Goal: Task Accomplishment & Management: Manage account settings

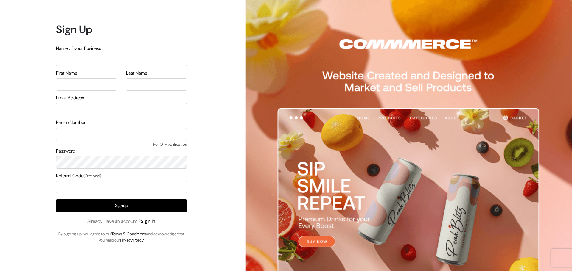
click at [150, 218] on span "Already Have an account ? Sign In" at bounding box center [121, 221] width 68 height 7
click at [154, 223] on link "Sign In" at bounding box center [148, 221] width 15 height 6
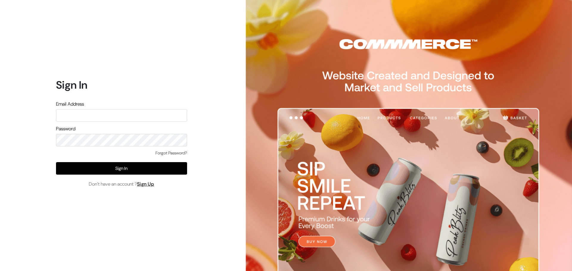
click at [104, 114] on input "text" at bounding box center [121, 115] width 131 height 13
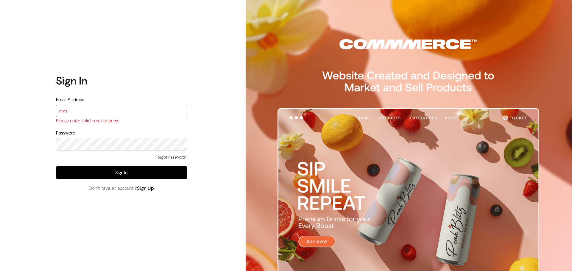
click at [96, 110] on input "rims" at bounding box center [121, 111] width 131 height 13
type input "r"
paste input "rims.info007@gmail.com"
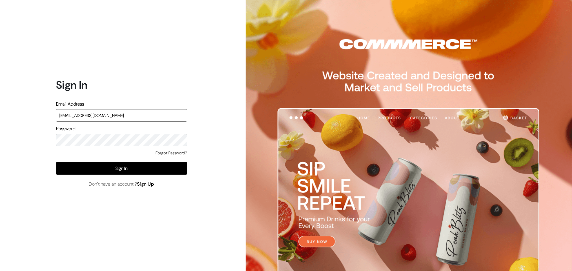
type input "rims.info007@gmail.com"
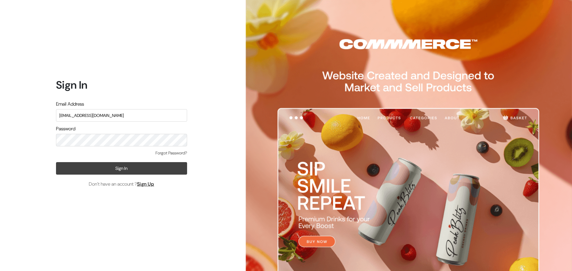
click at [113, 166] on button "Sign In" at bounding box center [121, 168] width 131 height 13
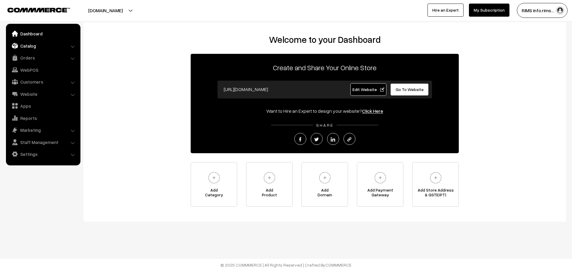
click at [35, 45] on link "Catalog" at bounding box center [42, 45] width 71 height 11
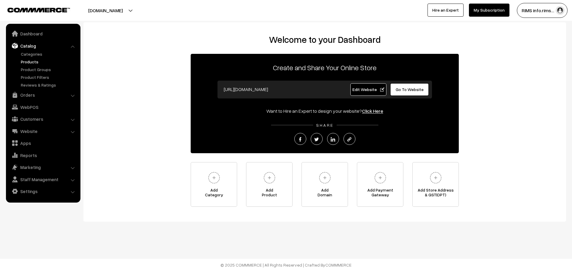
click at [30, 60] on link "Products" at bounding box center [48, 62] width 59 height 6
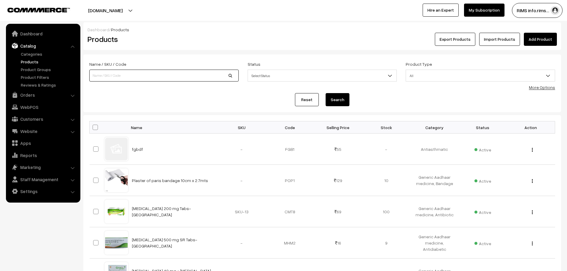
click at [163, 74] on input at bounding box center [163, 76] width 149 height 12
type input "cotton"
click at [339, 98] on button "Search" at bounding box center [338, 99] width 24 height 13
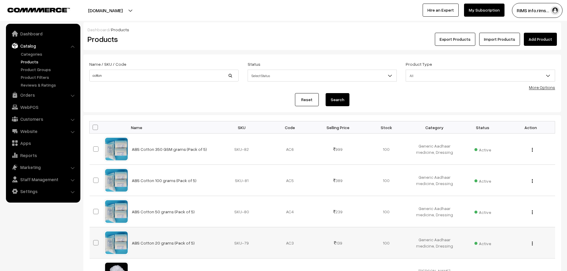
click at [533, 244] on img "button" at bounding box center [532, 244] width 1 height 4
click at [505, 268] on link "Edit" at bounding box center [506, 265] width 51 height 13
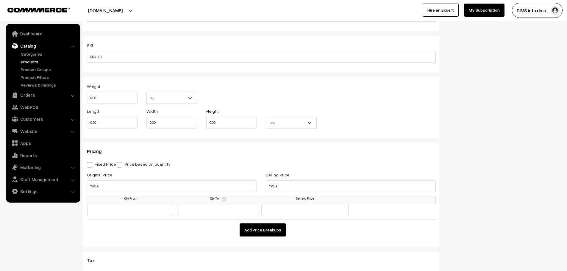
scroll to position [476, 0]
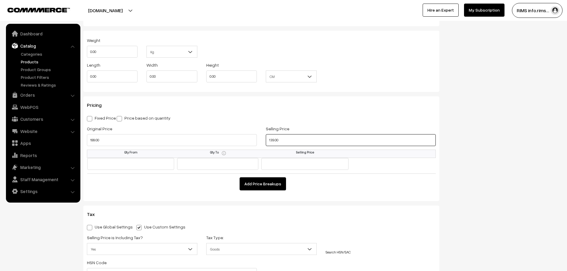
click at [284, 141] on input "139.00" at bounding box center [351, 140] width 170 height 12
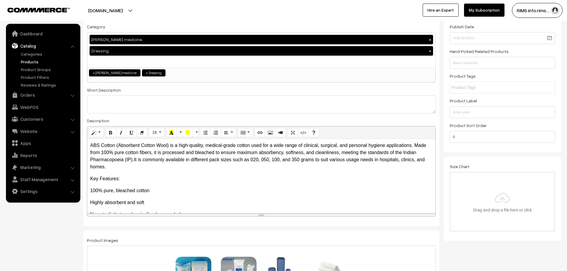
scroll to position [0, 0]
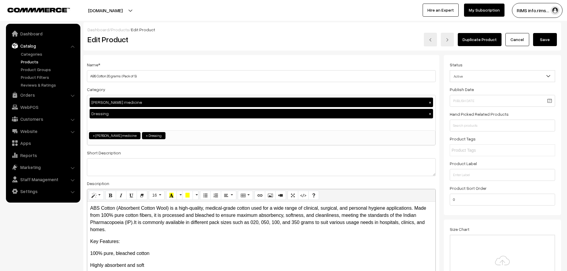
type input "99.00"
click at [548, 40] on button "Save" at bounding box center [545, 39] width 24 height 13
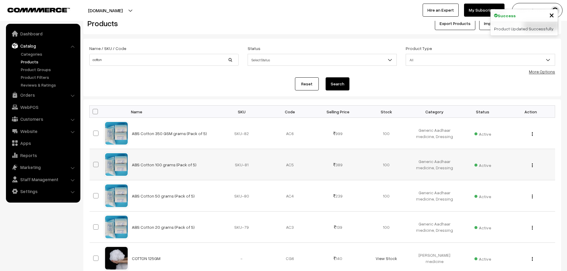
scroll to position [30, 0]
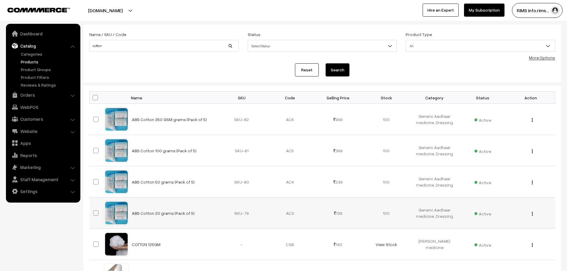
click at [533, 216] on button "button" at bounding box center [532, 213] width 1 height 5
click at [504, 237] on link "Edit" at bounding box center [506, 235] width 51 height 13
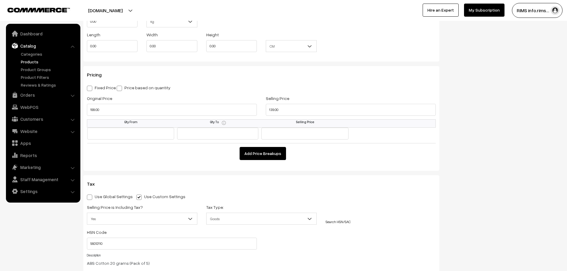
scroll to position [506, 0]
click at [302, 105] on input "139.00" at bounding box center [351, 111] width 170 height 12
type input "1"
type input "99.00"
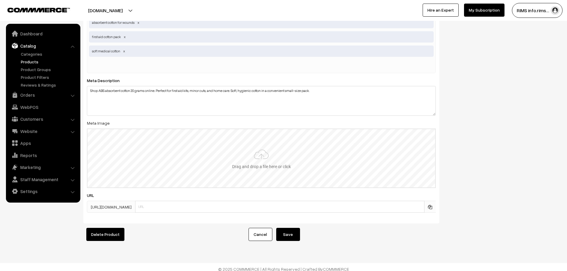
scroll to position [1156, 0]
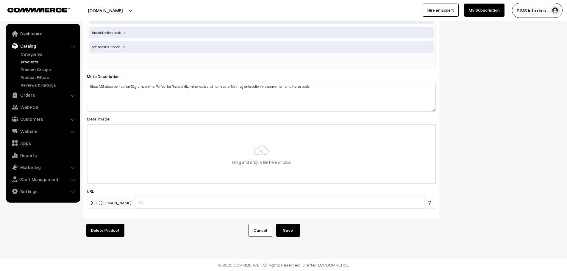
click at [288, 224] on button "Save" at bounding box center [288, 230] width 24 height 13
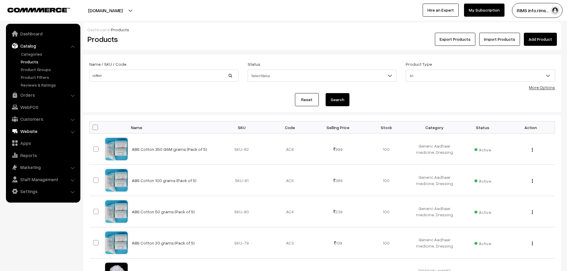
click at [52, 132] on link "Website" at bounding box center [42, 131] width 71 height 11
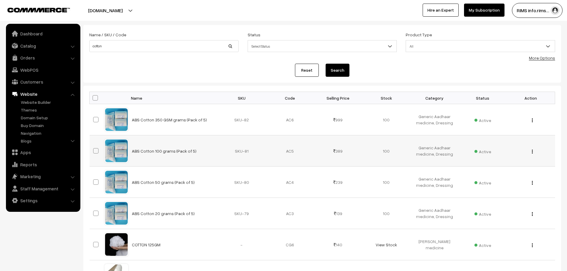
scroll to position [30, 0]
click at [531, 212] on div "View Edit Delete" at bounding box center [531, 213] width 41 height 6
click at [533, 214] on img "button" at bounding box center [532, 214] width 1 height 4
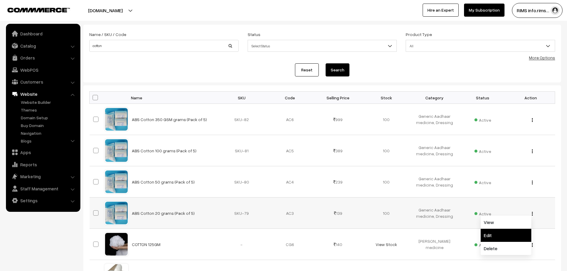
click at [503, 236] on link "Edit" at bounding box center [506, 235] width 51 height 13
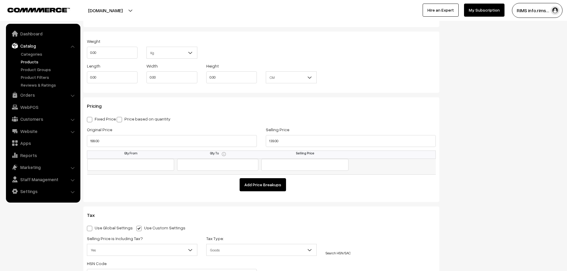
scroll to position [476, 0]
click at [300, 139] on input "139.00" at bounding box center [351, 140] width 170 height 12
type input "1"
type input "8"
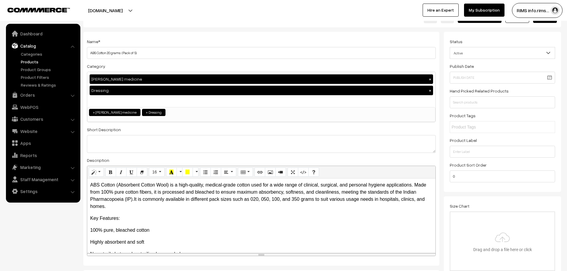
scroll to position [0, 0]
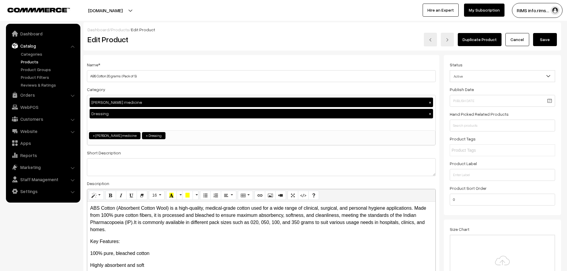
type input "99.00"
click at [547, 35] on button "Save" at bounding box center [545, 39] width 24 height 13
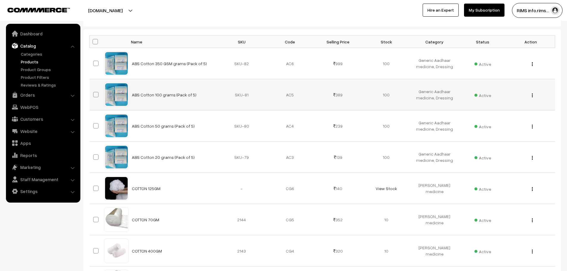
scroll to position [89, 0]
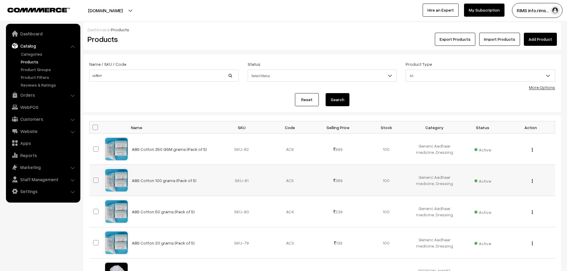
scroll to position [89, 0]
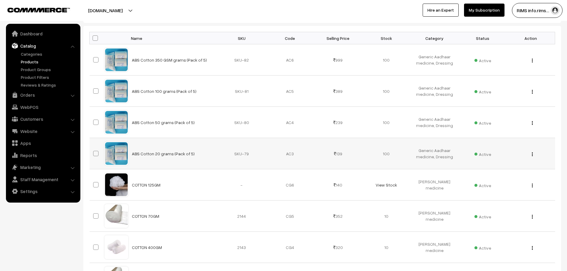
click at [530, 154] on div "View Edit Delete" at bounding box center [531, 154] width 41 height 6
click at [533, 155] on button "button" at bounding box center [532, 154] width 1 height 5
click at [514, 177] on link "Edit" at bounding box center [506, 175] width 51 height 13
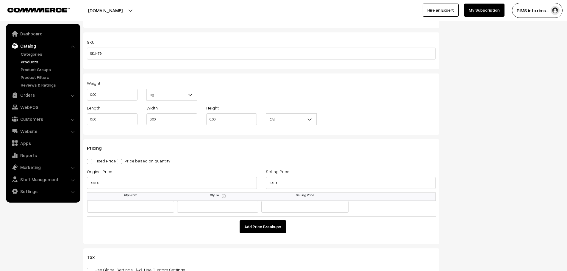
scroll to position [476, 0]
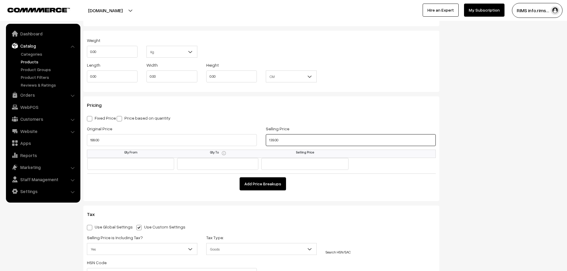
click at [322, 144] on input "139.00" at bounding box center [351, 140] width 170 height 12
type input "1"
type input "99.00"
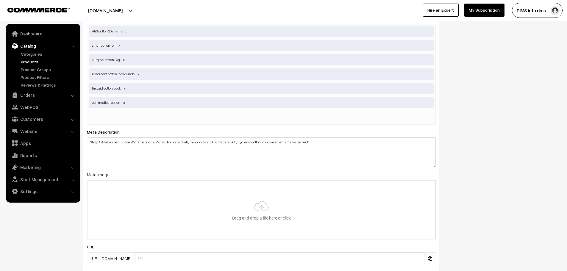
scroll to position [1156, 0]
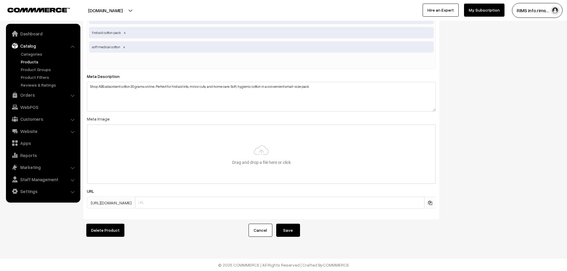
click at [285, 227] on button "Save" at bounding box center [288, 230] width 24 height 13
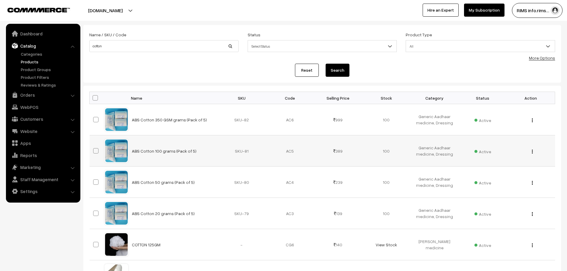
scroll to position [30, 0]
click at [531, 119] on div "View Edit Delete" at bounding box center [531, 119] width 41 height 6
click at [532, 121] on img "button" at bounding box center [532, 120] width 1 height 4
click at [513, 143] on link "Edit" at bounding box center [506, 141] width 51 height 13
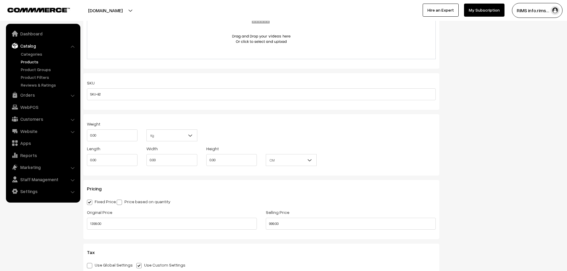
scroll to position [447, 0]
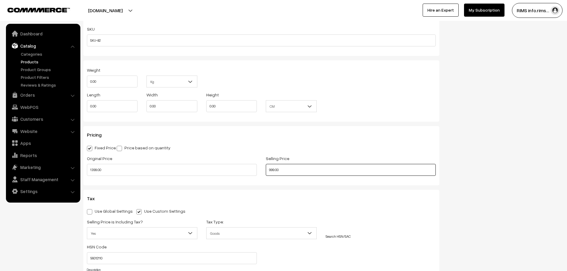
click at [306, 168] on input "999.00" at bounding box center [351, 170] width 170 height 12
type input "9"
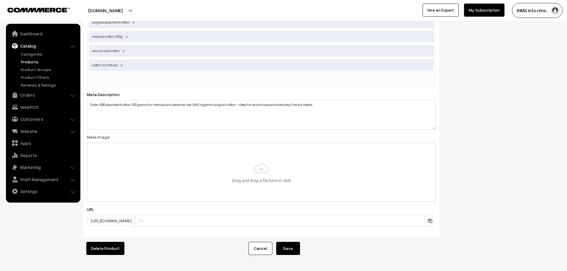
scroll to position [1096, 0]
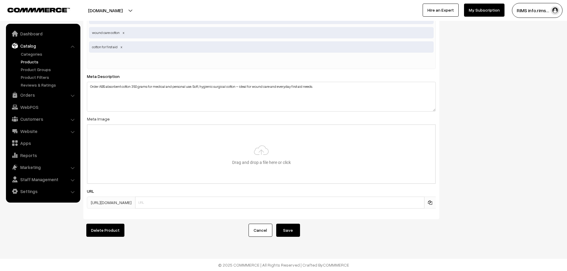
type input "899.00"
click at [281, 229] on button "Save" at bounding box center [288, 230] width 24 height 13
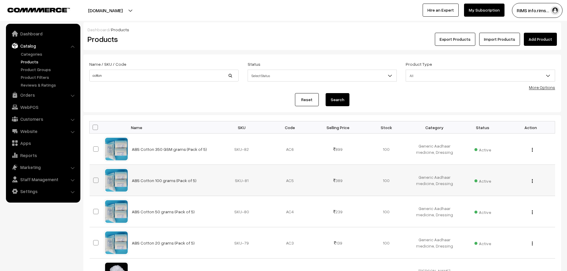
scroll to position [60, 0]
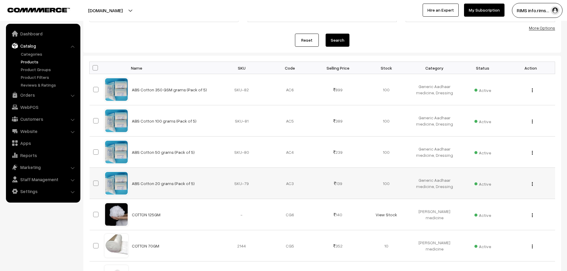
click at [533, 184] on img "button" at bounding box center [532, 184] width 1 height 4
click at [505, 206] on link "Edit" at bounding box center [506, 205] width 51 height 13
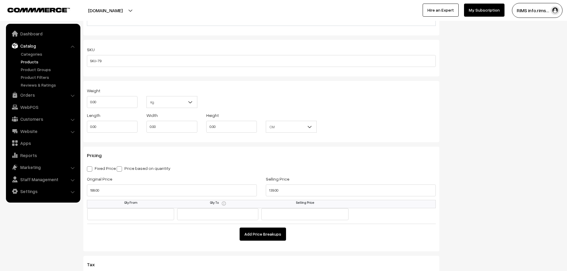
scroll to position [411, 0]
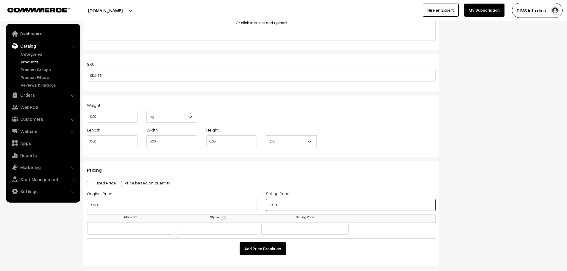
click at [303, 205] on input "139.00" at bounding box center [351, 205] width 170 height 12
type input "1"
type input "99.00"
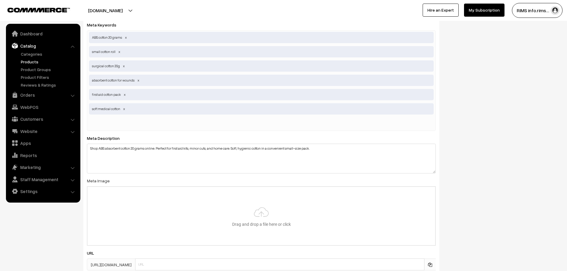
scroll to position [1156, 0]
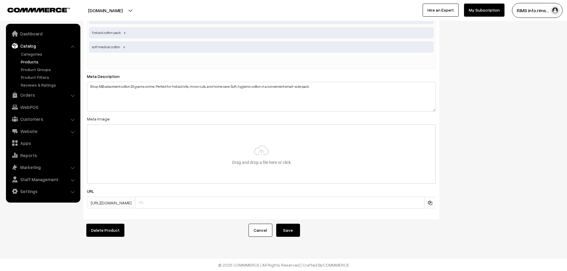
click at [287, 230] on button "Save" at bounding box center [288, 230] width 24 height 13
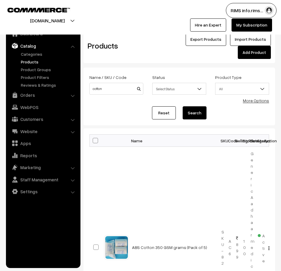
click at [32, 63] on link "Products" at bounding box center [48, 62] width 59 height 6
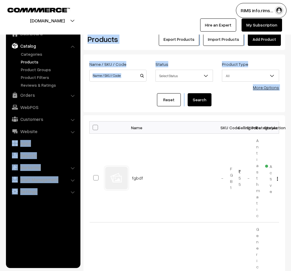
click at [0, 145] on html "Thank you for showing interest. Our team will call you shortly. Close ayushmanb…" at bounding box center [145, 135] width 291 height 271
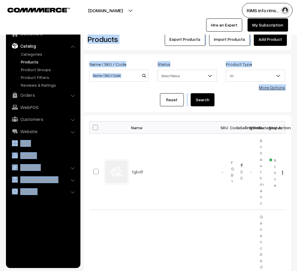
click at [52, 246] on ul "Dashboard Catalog" at bounding box center [43, 146] width 74 height 244
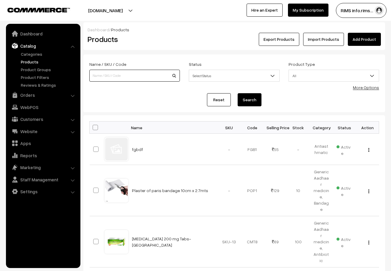
click at [137, 76] on input at bounding box center [134, 76] width 91 height 12
paste input "Abdominal Belt (L) - GA"
type input "Abdominal Belt (L) - GA"
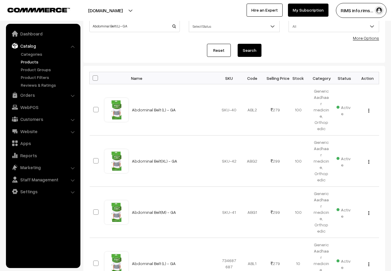
scroll to position [60, 0]
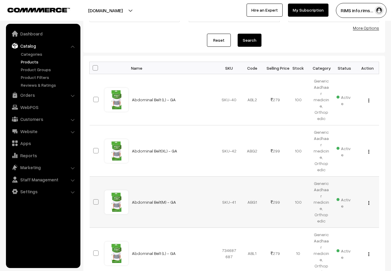
click at [369, 201] on img "button" at bounding box center [368, 203] width 1 height 4
click at [343, 218] on link "Edit" at bounding box center [342, 224] width 51 height 13
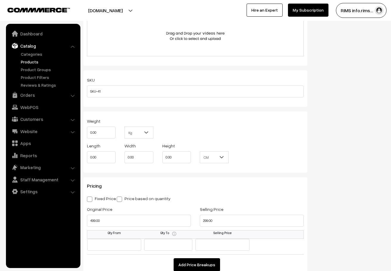
scroll to position [476, 0]
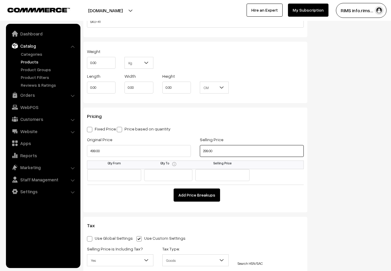
click at [215, 149] on input "299.00" at bounding box center [252, 151] width 104 height 12
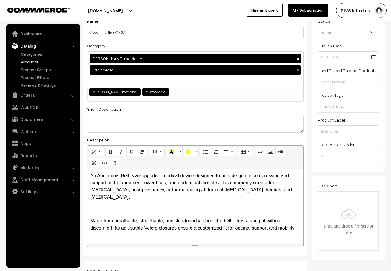
scroll to position [0, 0]
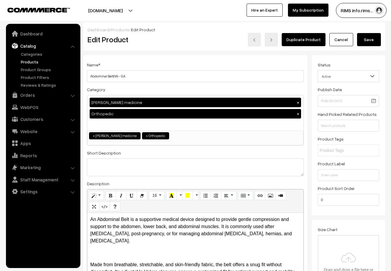
type input "289.00"
click at [365, 36] on button "Save" at bounding box center [369, 39] width 24 height 13
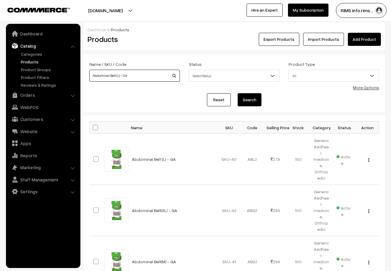
click at [135, 77] on input "Abdominal Belt (L) - GA" at bounding box center [134, 76] width 91 height 12
type input "A"
paste input "Adult Pull Up Diaper (L)"
type input "Adult Pull Up Diaper (L)"
click at [247, 94] on button "Search" at bounding box center [250, 99] width 24 height 13
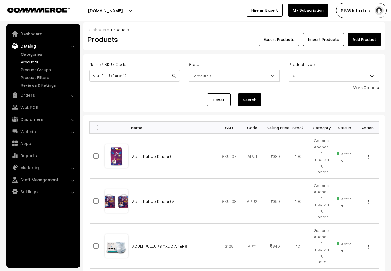
click at [247, 96] on button "Search" at bounding box center [250, 99] width 24 height 13
click at [368, 155] on img "button" at bounding box center [368, 157] width 1 height 4
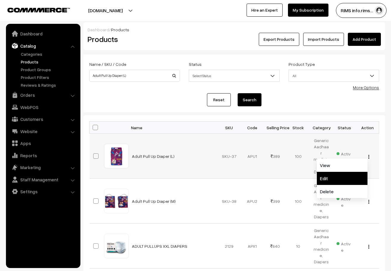
click at [337, 181] on link "Edit" at bounding box center [342, 178] width 51 height 13
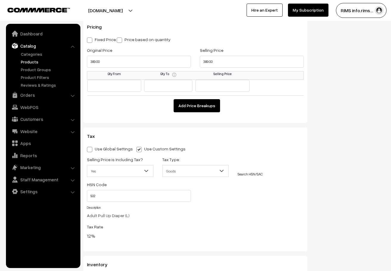
scroll to position [476, 0]
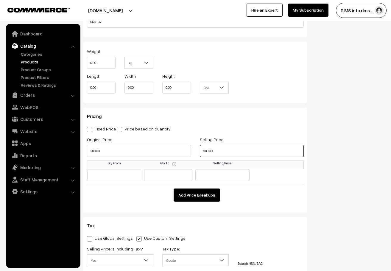
click at [222, 151] on input "389.00" at bounding box center [252, 151] width 104 height 12
type input "3"
click at [216, 152] on input "text" at bounding box center [252, 151] width 104 height 12
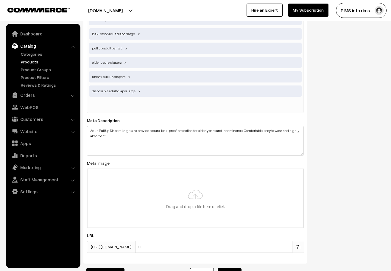
scroll to position [1210, 0]
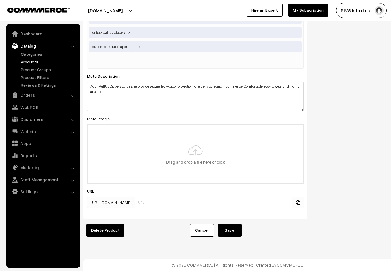
type input "462.00"
click at [223, 224] on button "Save" at bounding box center [230, 230] width 24 height 13
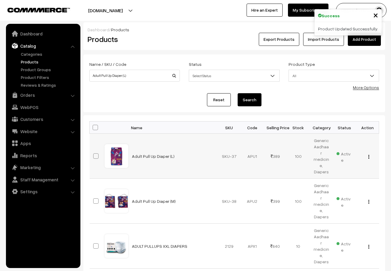
click at [368, 154] on button "button" at bounding box center [368, 156] width 1 height 5
click at [342, 173] on link "Edit" at bounding box center [342, 178] width 51 height 13
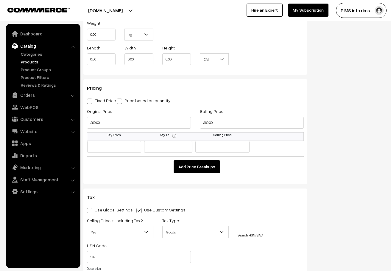
scroll to position [476, 0]
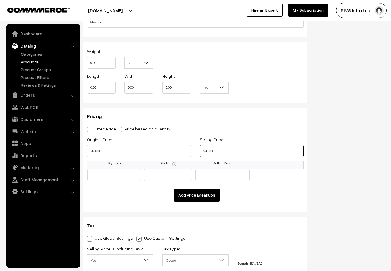
click at [228, 151] on input "389.00" at bounding box center [252, 151] width 104 height 12
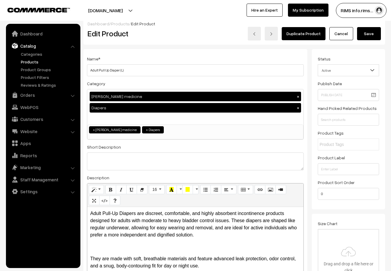
scroll to position [0, 0]
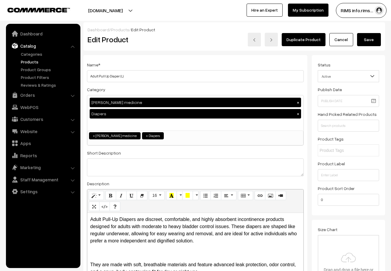
type input "462.00"
click at [375, 38] on button "Save" at bounding box center [369, 39] width 24 height 13
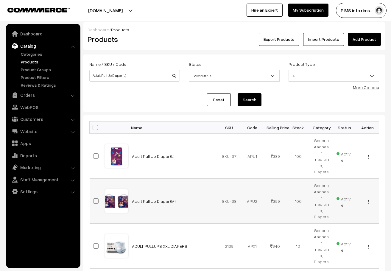
click at [369, 200] on img "button" at bounding box center [368, 202] width 1 height 4
click at [341, 217] on link "Edit" at bounding box center [342, 223] width 51 height 13
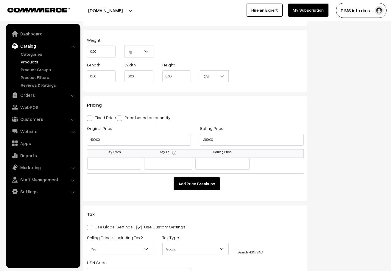
scroll to position [506, 0]
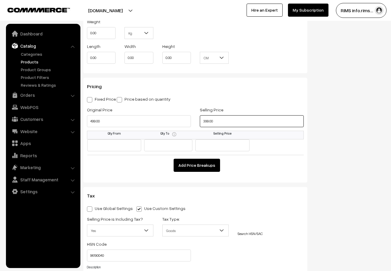
click at [228, 120] on input "399.00" at bounding box center [252, 121] width 104 height 12
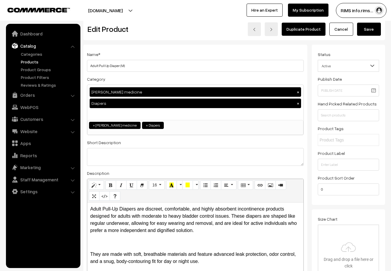
scroll to position [0, 0]
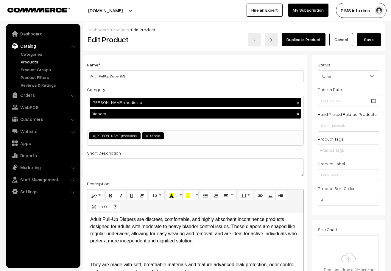
type input "449.00"
click at [362, 43] on button "Save" at bounding box center [369, 39] width 24 height 13
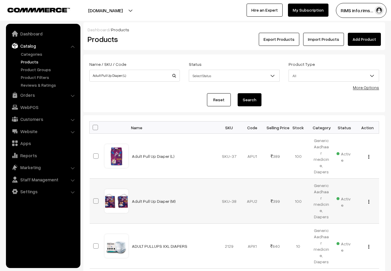
click at [97, 198] on span at bounding box center [95, 200] width 5 height 5
click at [94, 195] on input "checkbox" at bounding box center [92, 197] width 4 height 4
checkbox input "true"
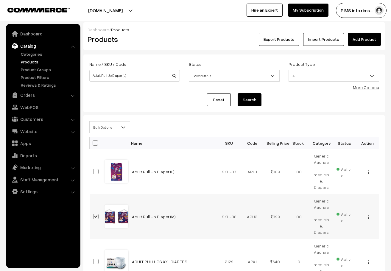
click at [366, 213] on div "View Edit Delete" at bounding box center [367, 216] width 16 height 6
click at [368, 215] on img "button" at bounding box center [368, 217] width 1 height 4
click at [336, 232] on link "Edit" at bounding box center [342, 238] width 51 height 13
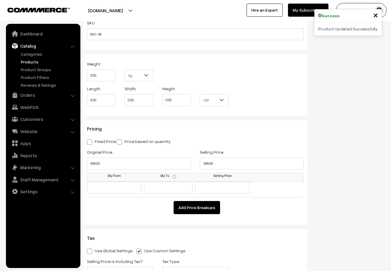
scroll to position [536, 0]
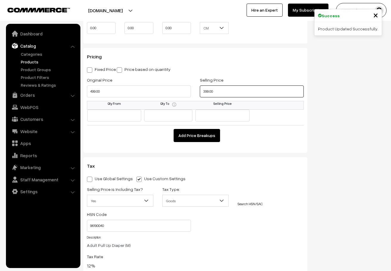
click at [223, 91] on input "399.00" at bounding box center [252, 91] width 104 height 12
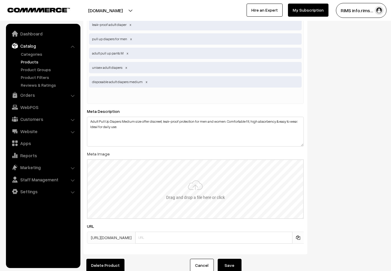
scroll to position [1210, 0]
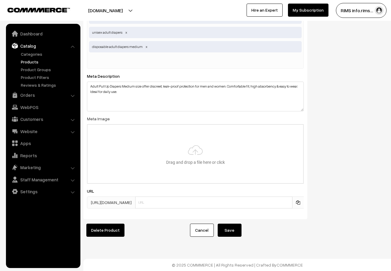
type input "449.00"
click at [233, 224] on button "Save" at bounding box center [230, 230] width 24 height 13
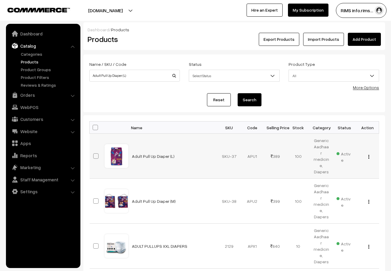
click at [369, 156] on td "View Edit Delete" at bounding box center [367, 156] width 23 height 45
click at [369, 155] on img "button" at bounding box center [368, 157] width 1 height 4
click at [356, 163] on link "View" at bounding box center [342, 165] width 51 height 13
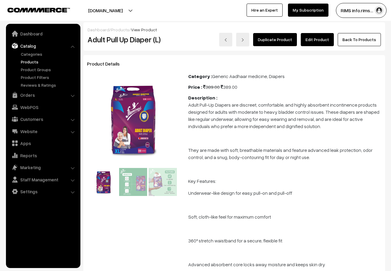
click at [316, 43] on link "Edit Product" at bounding box center [317, 39] width 33 height 13
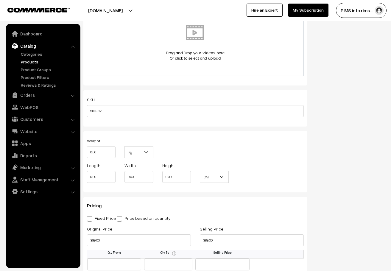
scroll to position [417, 0]
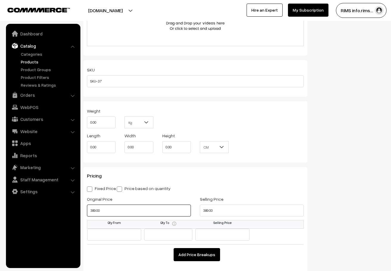
click at [129, 207] on input "389.00" at bounding box center [139, 211] width 104 height 12
type input "499.00"
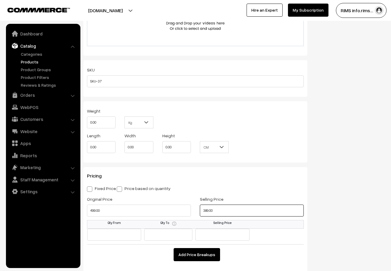
click at [217, 209] on input "389.00" at bounding box center [252, 211] width 104 height 12
type input "449.00"
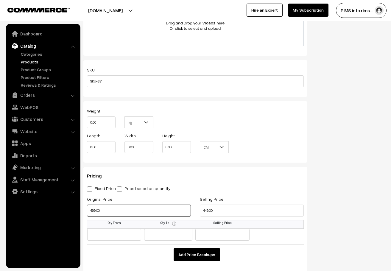
click at [92, 209] on input "499.00" at bounding box center [139, 211] width 104 height 12
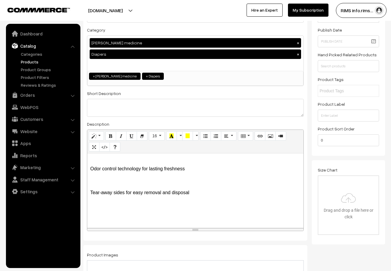
scroll to position [0, 0]
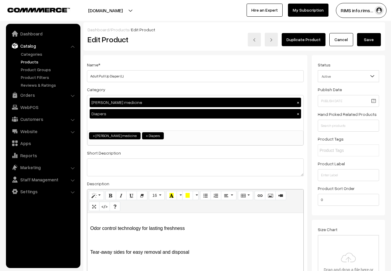
type input "599.00"
click at [365, 43] on button "Save" at bounding box center [369, 39] width 24 height 13
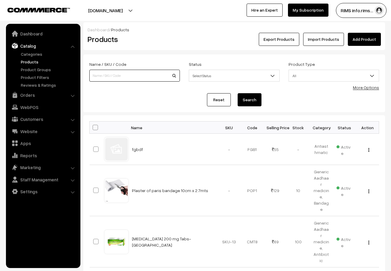
click at [127, 76] on input at bounding box center [134, 76] width 91 height 12
type input "Adult Pull Up Diaper (L)"
click at [244, 99] on button "Search" at bounding box center [250, 99] width 24 height 13
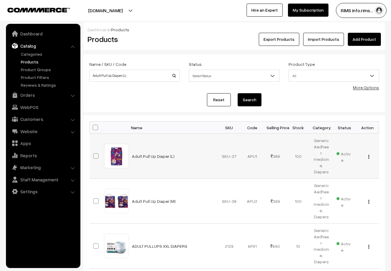
click at [368, 155] on img "button" at bounding box center [368, 157] width 1 height 4
click at [346, 172] on link "Edit" at bounding box center [342, 178] width 51 height 13
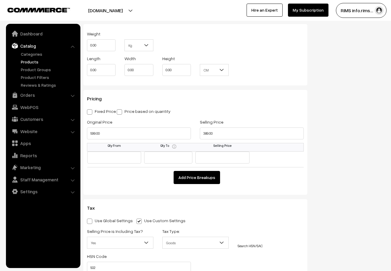
scroll to position [536, 0]
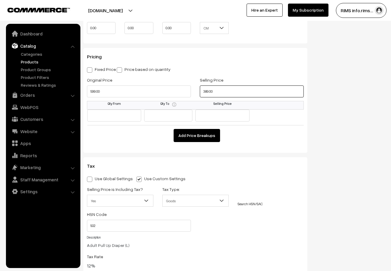
click at [230, 90] on input "389.00" at bounding box center [252, 91] width 104 height 12
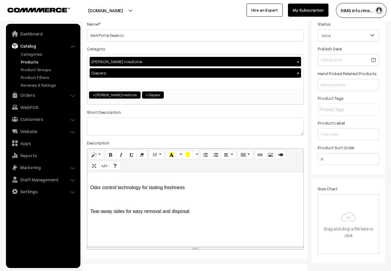
scroll to position [0, 0]
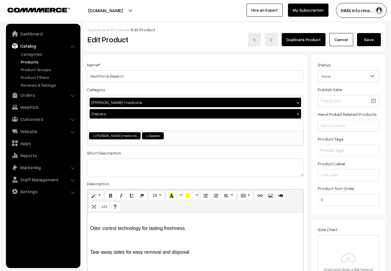
type input "459.00"
click at [369, 38] on button "Save" at bounding box center [369, 39] width 24 height 13
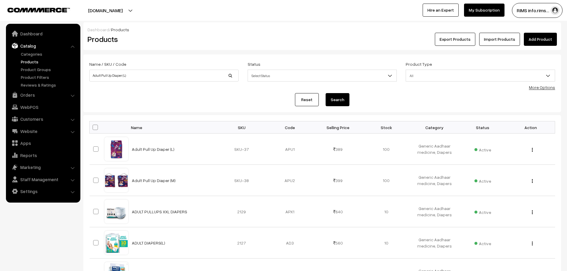
click at [365, 22] on div "Dashboard / Products Products Export Products Import Products Add Product Name …" at bounding box center [283, 260] width 567 height 521
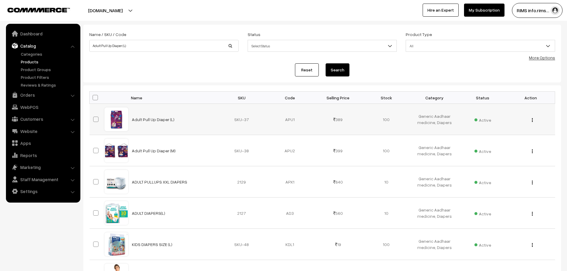
click at [391, 121] on img "button" at bounding box center [532, 120] width 1 height 4
click at [391, 141] on link "Edit" at bounding box center [506, 141] width 51 height 13
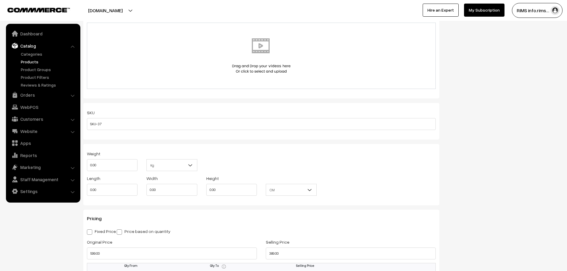
scroll to position [417, 0]
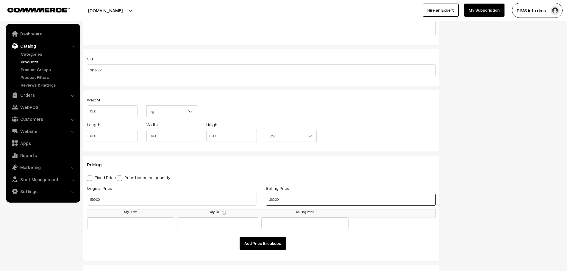
click at [286, 194] on input "389.00" at bounding box center [351, 200] width 170 height 12
type input "3"
type input "459.00"
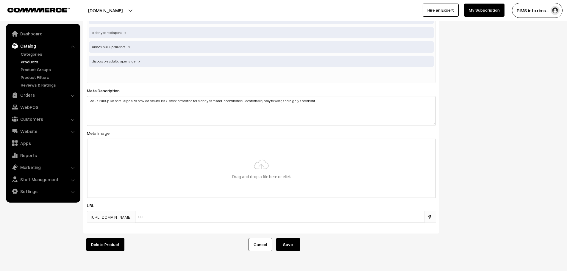
scroll to position [1199, 0]
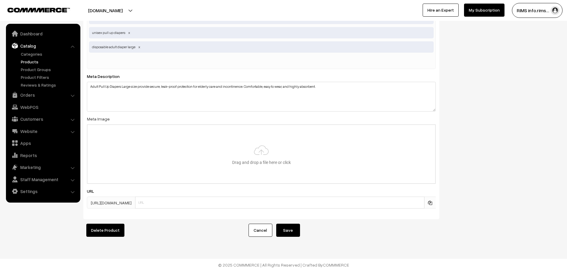
click at [288, 229] on button "Save" at bounding box center [288, 230] width 24 height 13
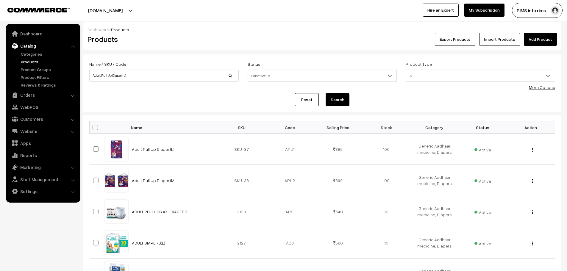
click at [33, 60] on link "Products" at bounding box center [48, 62] width 59 height 6
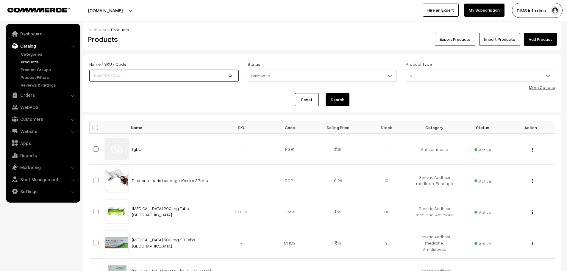
click at [149, 78] on input at bounding box center [163, 76] width 149 height 12
type input "Adult Pull Up Diaper (L)"
click at [341, 102] on button "Search" at bounding box center [338, 99] width 24 height 13
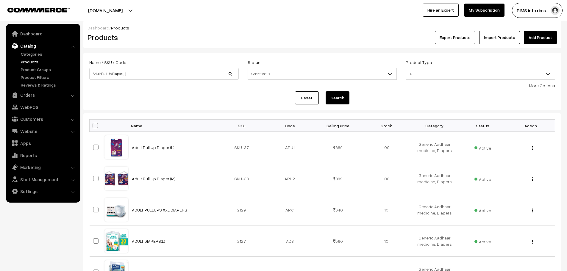
scroll to position [30, 0]
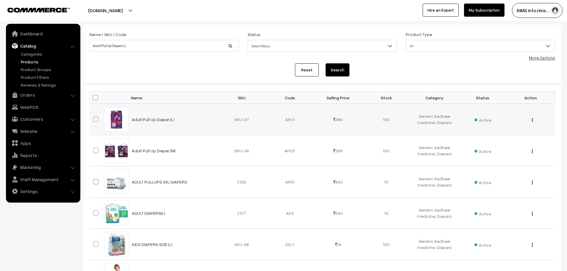
click at [531, 119] on div "View Edit Delete" at bounding box center [531, 119] width 41 height 6
click at [533, 120] on button "button" at bounding box center [532, 120] width 1 height 5
click at [504, 137] on link "Edit" at bounding box center [506, 141] width 51 height 13
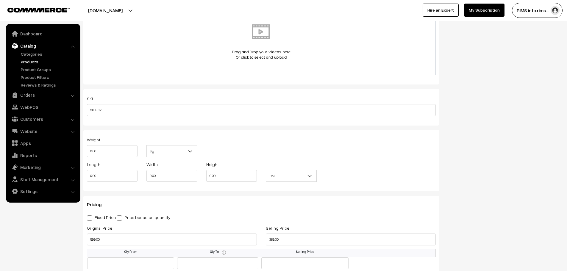
scroll to position [447, 0]
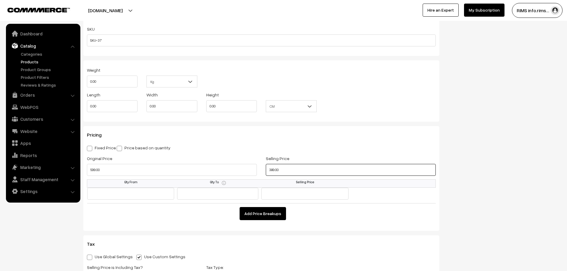
click at [290, 166] on input "389.00" at bounding box center [351, 170] width 170 height 12
type input "3"
type input "459.00"
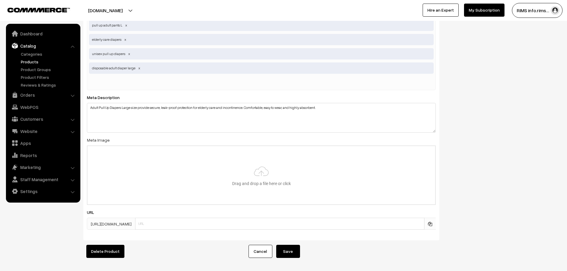
scroll to position [1199, 0]
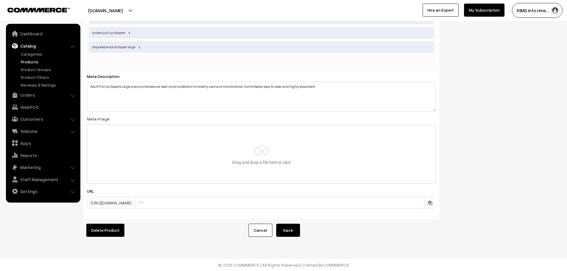
click at [297, 224] on button "Save" at bounding box center [288, 230] width 24 height 13
